Goal: Information Seeking & Learning: Find specific fact

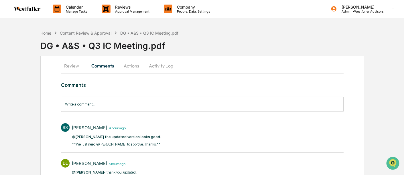
click at [74, 31] on div "Content Review & Approval" at bounding box center [86, 33] width 52 height 5
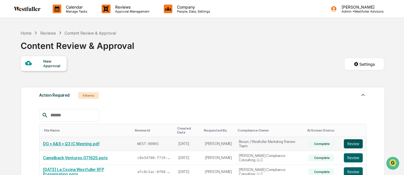
click at [357, 142] on button "Review" at bounding box center [353, 144] width 19 height 9
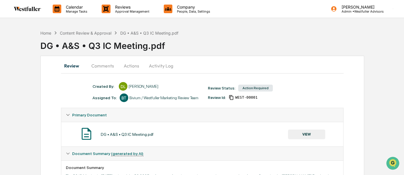
click at [106, 63] on button "Comments" at bounding box center [103, 66] width 32 height 14
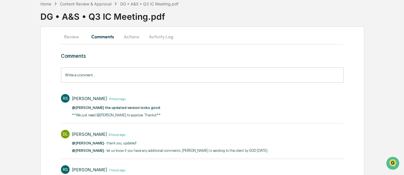
scroll to position [32, 0]
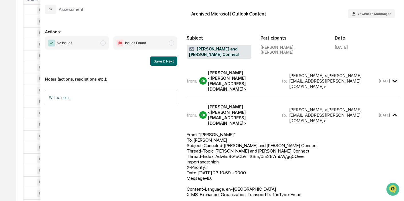
click at [15, 42] on div "Calendar Manage Tasks Reviews Approval Management Company People, Data, Setting…" at bounding box center [202, 98] width 404 height 451
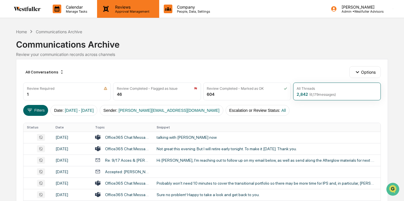
click at [128, 11] on p "Approval Management" at bounding box center [132, 11] width 42 height 4
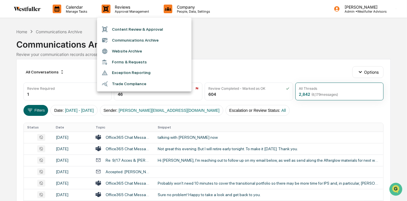
click at [132, 38] on li "Communications Archive" at bounding box center [144, 40] width 95 height 11
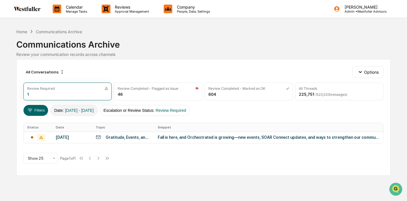
click at [82, 111] on span "[DATE] - [DATE]" at bounding box center [79, 110] width 29 height 5
click at [33, 115] on div "All Conversations Options Review Required 1 Review Completed - Flagged as Issue…" at bounding box center [203, 117] width 375 height 117
click at [34, 110] on button "Filters" at bounding box center [35, 110] width 25 height 11
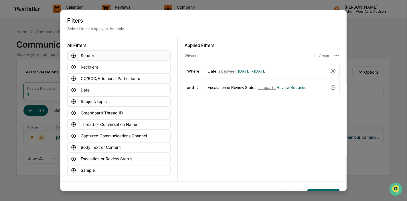
click at [77, 53] on button "Sender" at bounding box center [118, 55] width 103 height 10
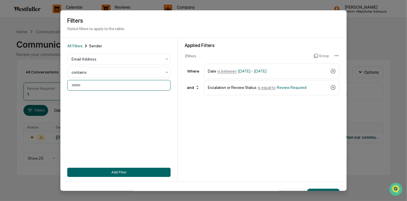
click at [82, 84] on input at bounding box center [118, 85] width 103 height 11
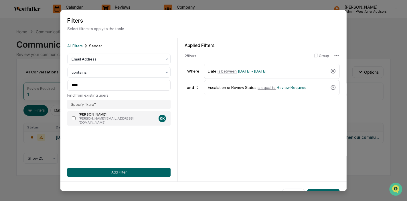
type input "**********"
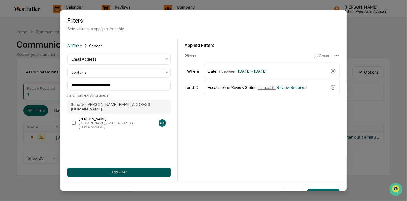
click at [113, 172] on button "Add Filter" at bounding box center [118, 171] width 103 height 9
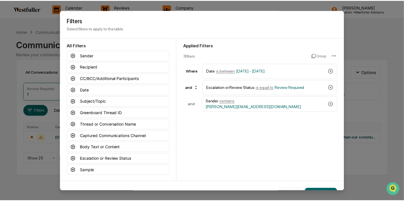
scroll to position [15, 0]
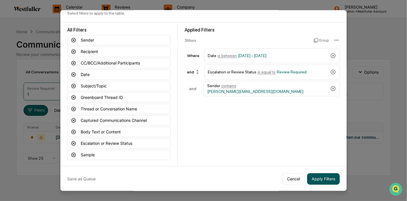
click at [327, 175] on button "Apply Filters" at bounding box center [323, 178] width 33 height 11
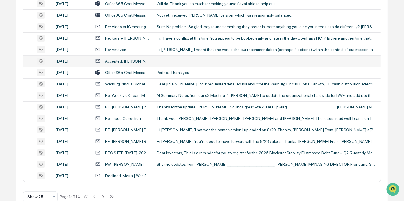
scroll to position [249, 0]
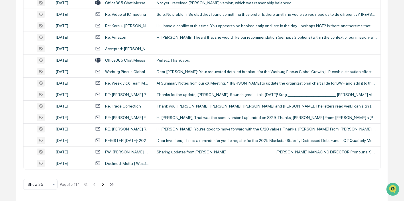
click at [105, 183] on icon at bounding box center [103, 184] width 6 height 6
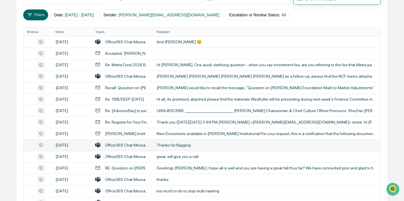
scroll to position [127, 0]
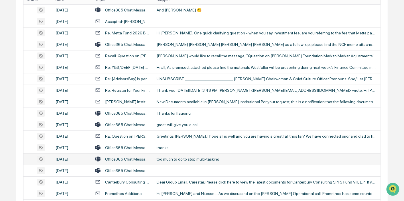
click at [209, 159] on div "too much to do to stop multi-tasking" at bounding box center [267, 159] width 221 height 5
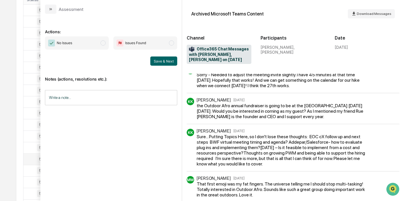
scroll to position [64, 0]
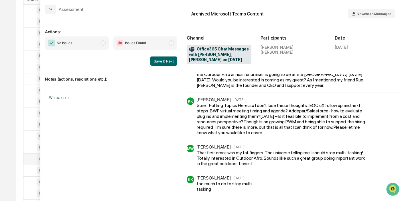
click at [6, 36] on div "Calendar Manage Tasks Reviews Approval Management Company People, Data, Setting…" at bounding box center [202, 98] width 404 height 451
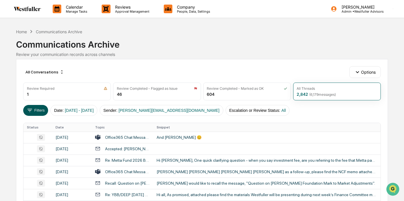
click at [44, 109] on button "Filters" at bounding box center [35, 110] width 25 height 11
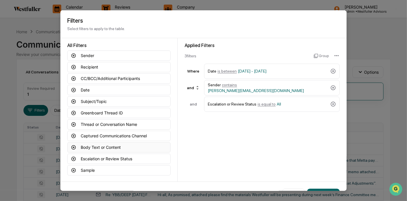
click at [100, 144] on button "Body Text or Content" at bounding box center [118, 147] width 103 height 10
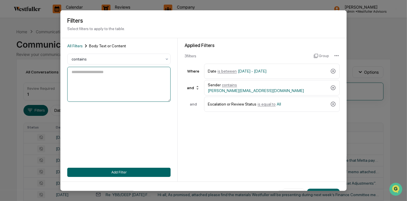
click at [119, 81] on textarea at bounding box center [118, 83] width 103 height 35
type textarea "******"
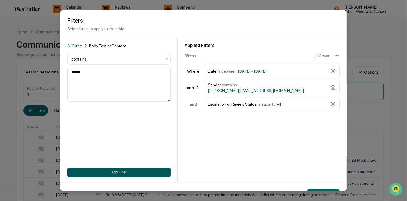
click at [121, 169] on button "Add Filter" at bounding box center [118, 171] width 103 height 9
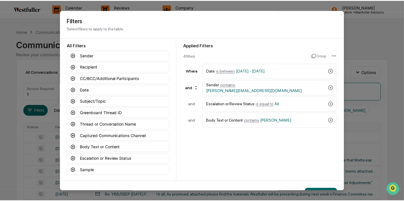
scroll to position [15, 0]
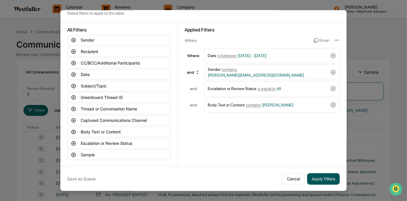
click at [329, 176] on button "Apply Filters" at bounding box center [323, 178] width 33 height 11
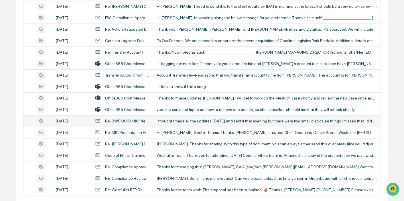
scroll to position [252, 0]
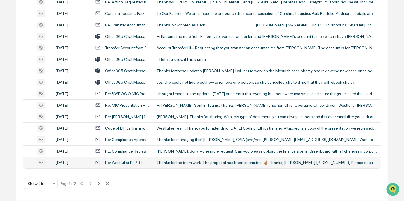
click at [249, 161] on div "Thanks for the team work. The proposal has been submitted. 🤞🏽 Thanks, [PERSON_N…" at bounding box center [267, 162] width 221 height 5
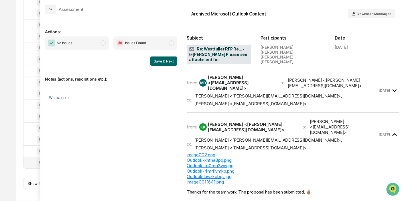
scroll to position [159, 0]
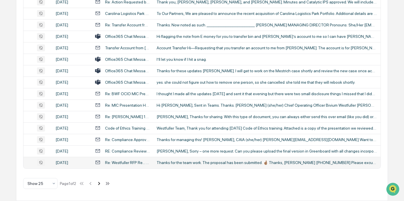
click at [100, 182] on icon at bounding box center [99, 183] width 2 height 3
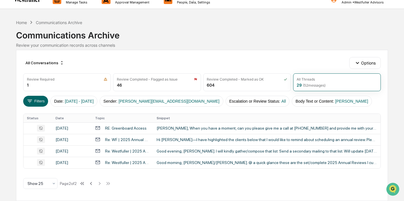
scroll to position [8, 0]
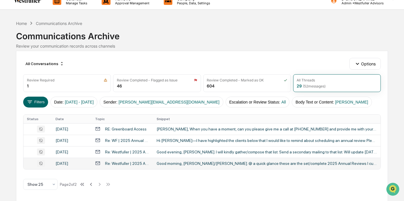
click at [227, 161] on div "Good morning, [PERSON_NAME]/[PERSON_NAME]. @ a quick glance these are the set/c…" at bounding box center [267, 163] width 221 height 5
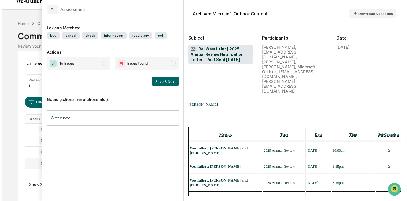
scroll to position [700, 0]
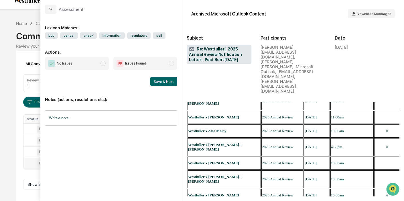
click at [11, 120] on div "Calendar Manage Tasks Reviews Approval Management Company People, Data, Setting…" at bounding box center [202, 97] width 404 height 210
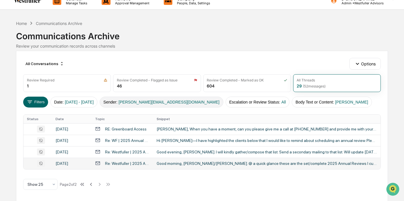
click at [146, 101] on span "[PERSON_NAME][EMAIL_ADDRESS][DOMAIN_NAME]" at bounding box center [169, 102] width 101 height 5
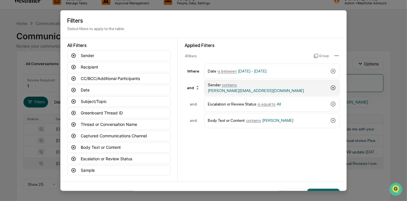
click at [333, 85] on icon at bounding box center [334, 88] width 6 height 6
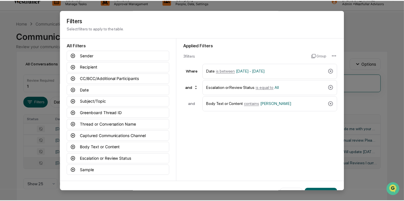
scroll to position [15, 0]
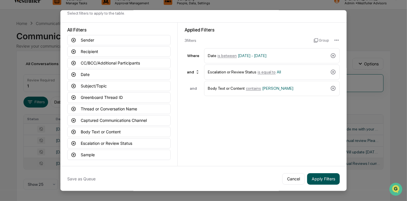
click at [321, 178] on button "Apply Filters" at bounding box center [323, 178] width 33 height 11
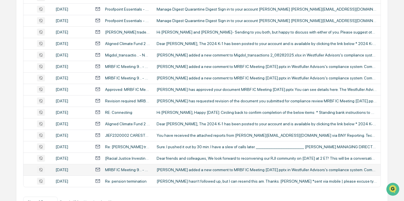
scroll to position [249, 0]
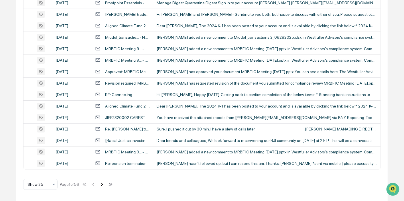
click at [102, 183] on icon at bounding box center [102, 184] width 6 height 6
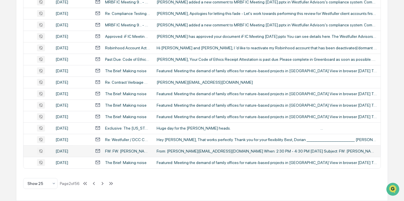
click at [199, 153] on div "From: [PERSON_NAME][EMAIL_ADDRESS][DOMAIN_NAME] When: 2:30 PM - 4:30 PM [DATE] …" at bounding box center [267, 151] width 221 height 5
click at [102, 184] on icon at bounding box center [102, 183] width 6 height 6
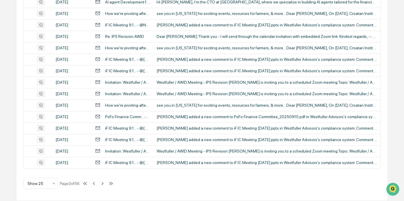
scroll to position [313, 0]
click at [106, 182] on icon at bounding box center [102, 183] width 6 height 6
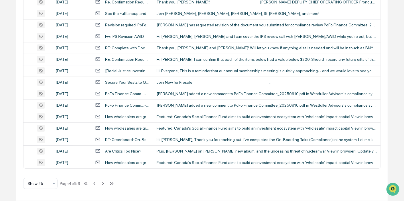
scroll to position [254, 0]
click at [105, 183] on icon at bounding box center [103, 183] width 6 height 6
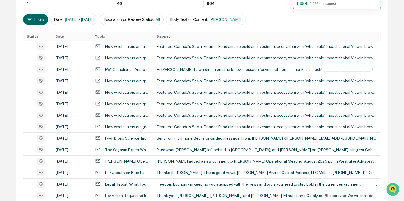
scroll to position [95, 0]
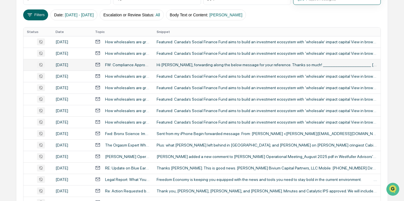
click at [250, 63] on div "Hi [PERSON_NAME], forwarding along the below message for your reference. Thanks…" at bounding box center [267, 64] width 221 height 5
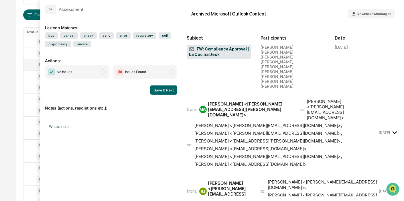
click at [360, 179] on div "[PERSON_NAME] <[PERSON_NAME][EMAIL_ADDRESS][DOMAIN_NAME]> ," at bounding box center [323, 184] width 110 height 11
click at [331, 123] on span "[PERSON_NAME] <[PERSON_NAME][EMAIL_ADDRESS][DOMAIN_NAME]> , [PERSON_NAME] <[PER…" at bounding box center [287, 145] width 184 height 44
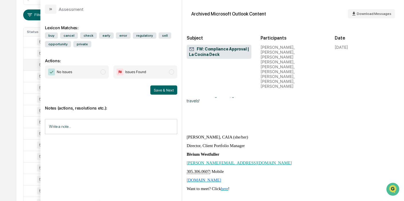
scroll to position [1464, 0]
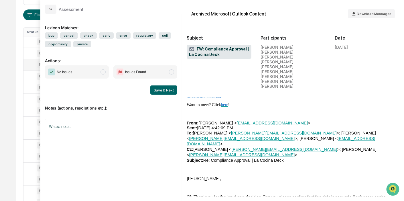
click at [8, 109] on div "Calendar Manage Tasks Reviews Approval Management Company People, Data, Setting…" at bounding box center [202, 130] width 404 height 451
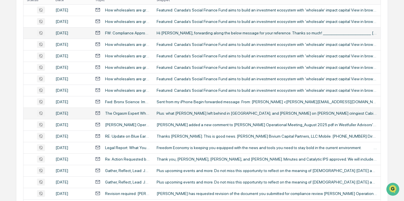
scroll to position [249, 0]
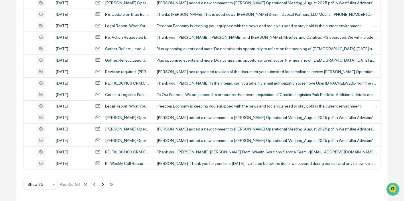
click at [103, 184] on icon at bounding box center [103, 184] width 6 height 6
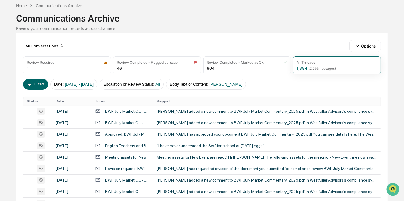
scroll to position [0, 0]
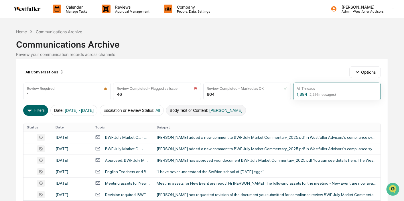
click at [231, 110] on span "[PERSON_NAME]" at bounding box center [225, 110] width 33 height 5
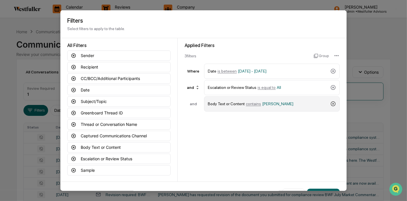
click at [331, 103] on icon at bounding box center [334, 104] width 6 height 6
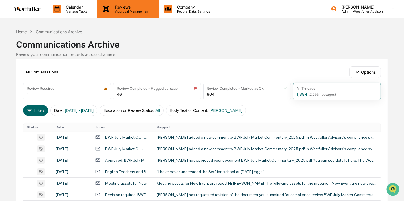
click at [123, 12] on p "Approval Management" at bounding box center [132, 11] width 42 height 4
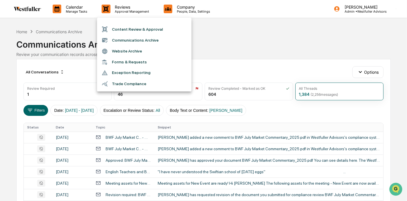
click at [227, 38] on div at bounding box center [203, 100] width 407 height 201
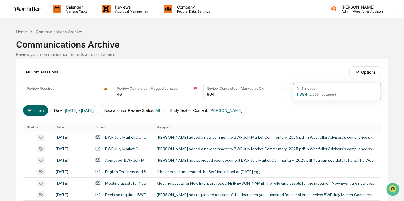
click at [39, 11] on img at bounding box center [28, 9] width 28 height 5
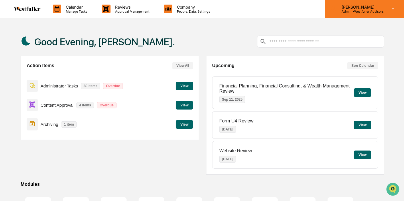
click at [364, 7] on p "[PERSON_NAME]" at bounding box center [360, 7] width 47 height 5
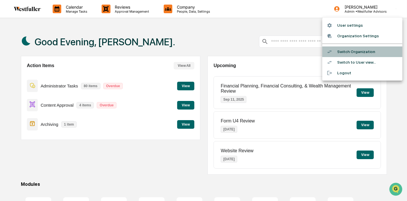
click at [337, 49] on div at bounding box center [332, 51] width 10 height 5
